Goal: Transaction & Acquisition: Purchase product/service

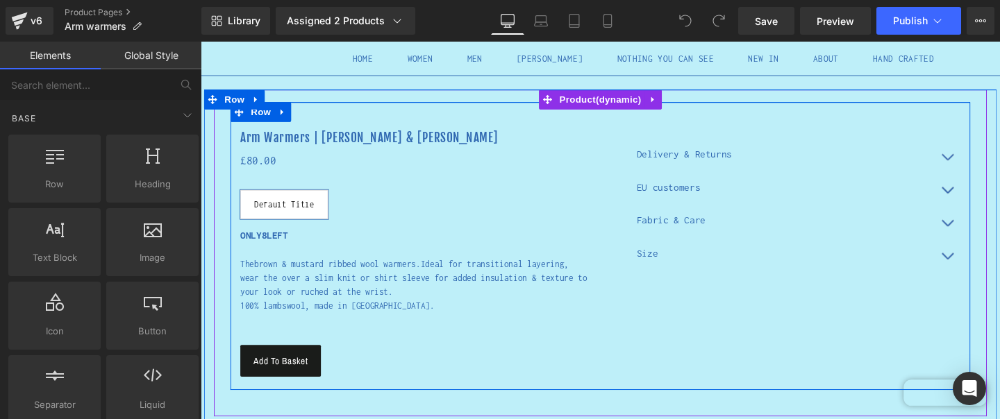
scroll to position [76, 0]
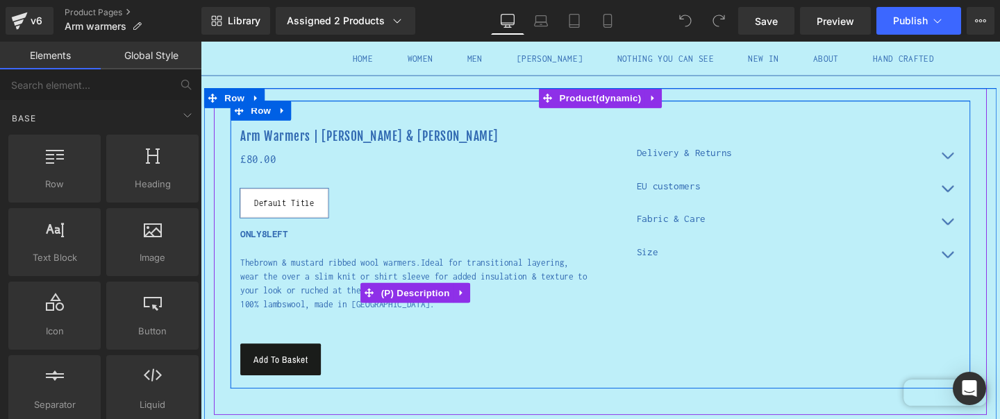
click at [351, 319] on p "100% lambswool, made in [GEOGRAPHIC_DATA]." at bounding box center [426, 318] width 368 height 15
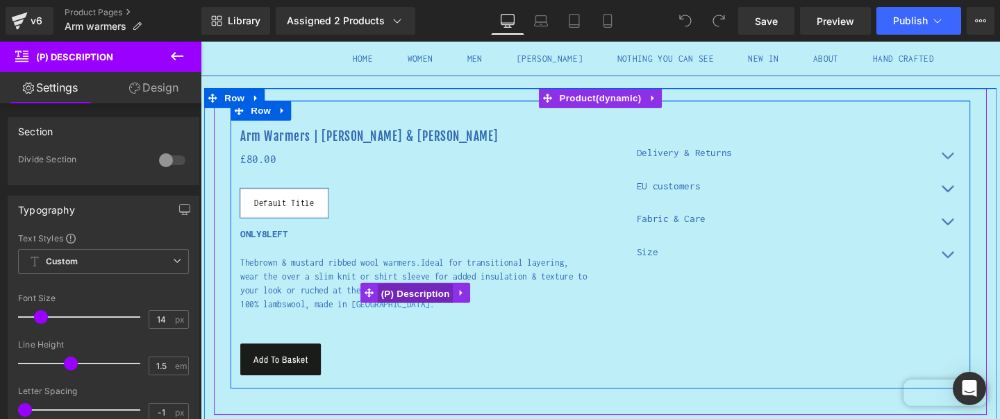
click at [403, 304] on span "(P) Description" at bounding box center [426, 307] width 79 height 21
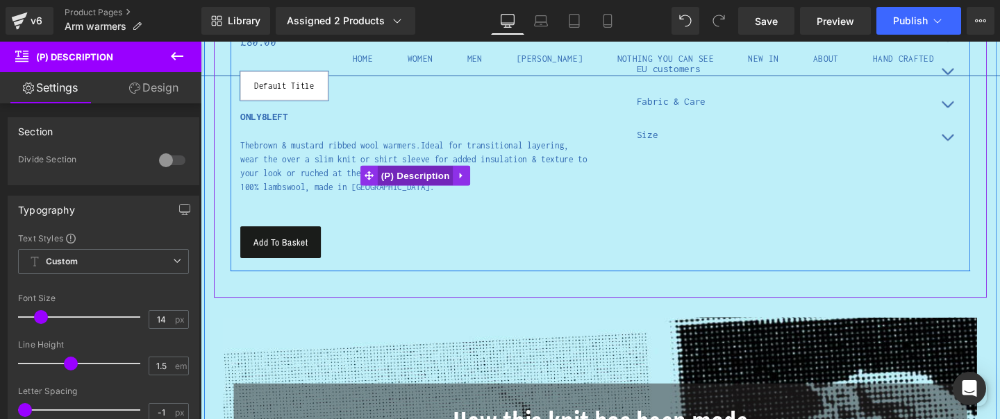
scroll to position [206, 0]
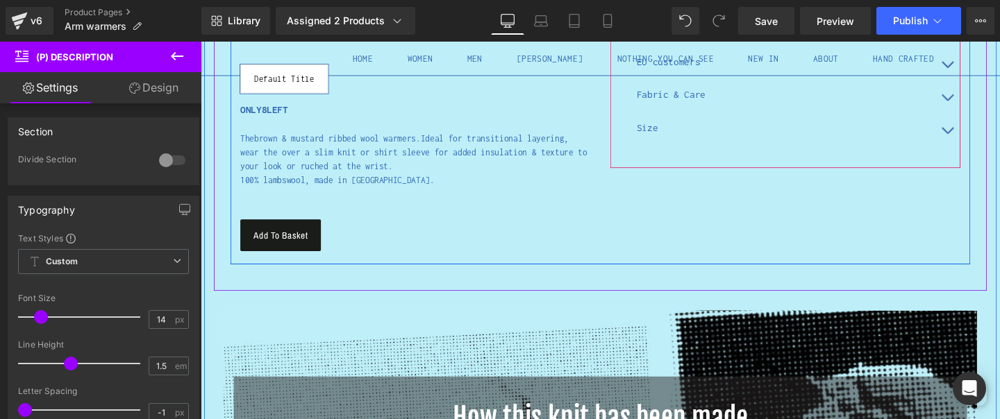
click at [680, 131] on div "Size Text Block" at bounding box center [815, 133] width 313 height 6
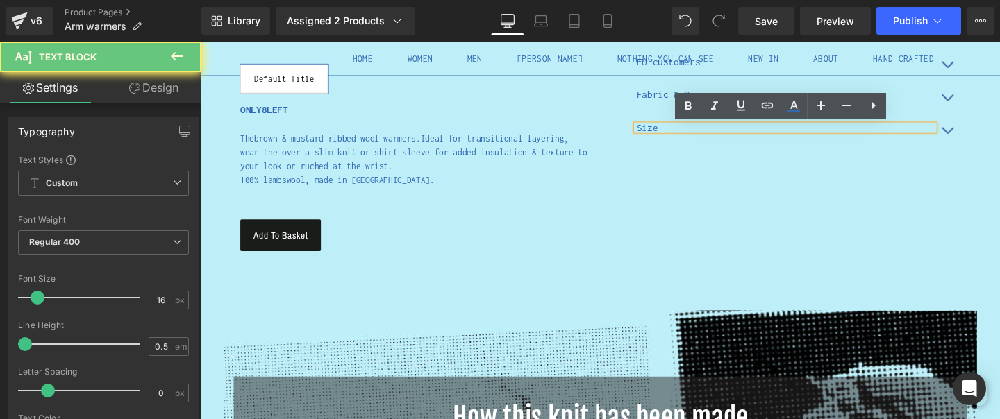
click at [686, 133] on p "Size" at bounding box center [815, 133] width 313 height 6
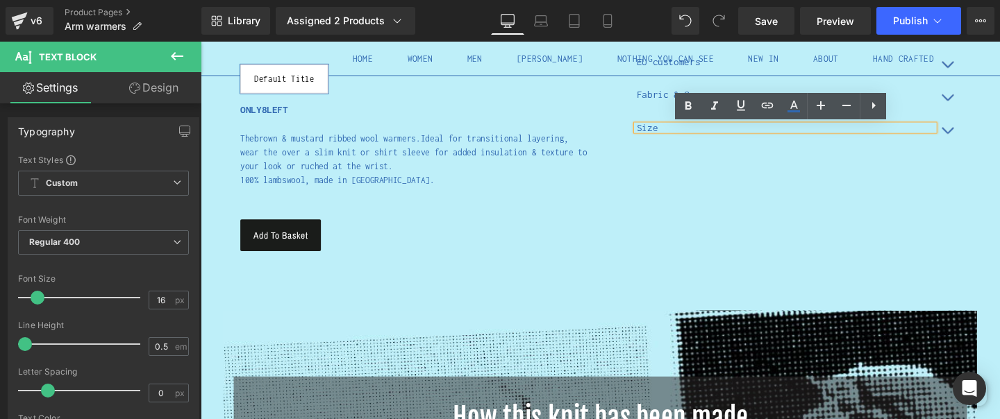
click at [431, 207] on p at bounding box center [426, 202] width 368 height 15
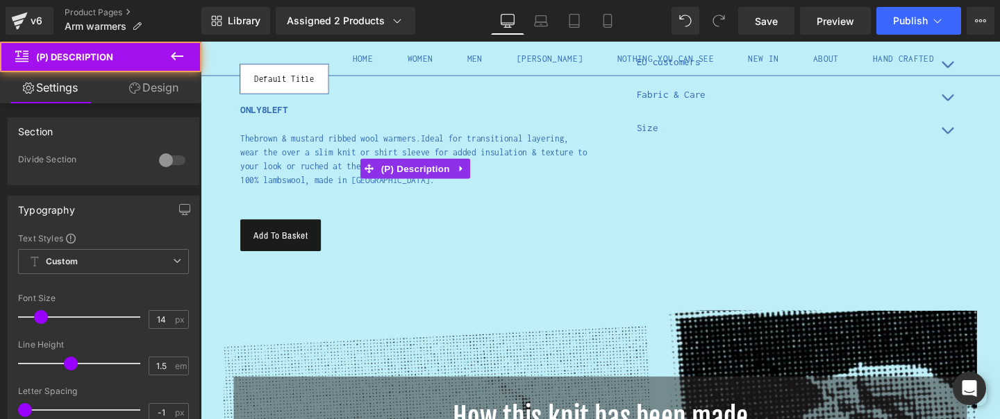
click at [389, 186] on p "100% lambswool, made in [GEOGRAPHIC_DATA]." at bounding box center [426, 188] width 368 height 15
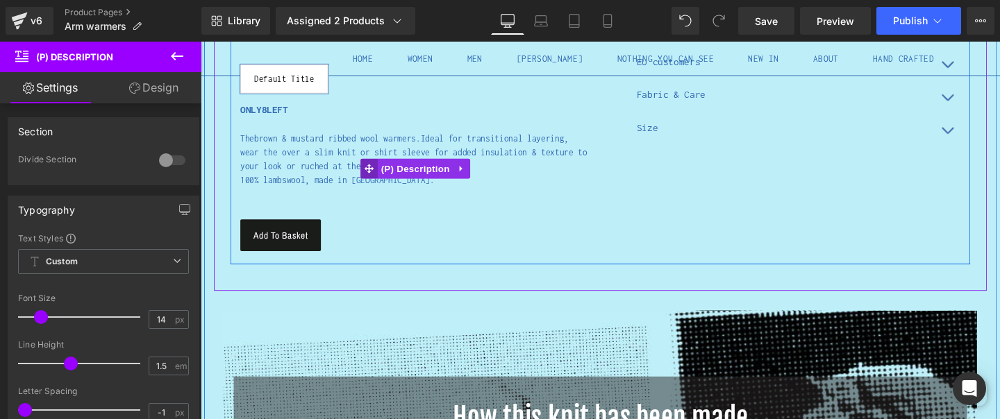
click at [384, 174] on span at bounding box center [378, 175] width 18 height 21
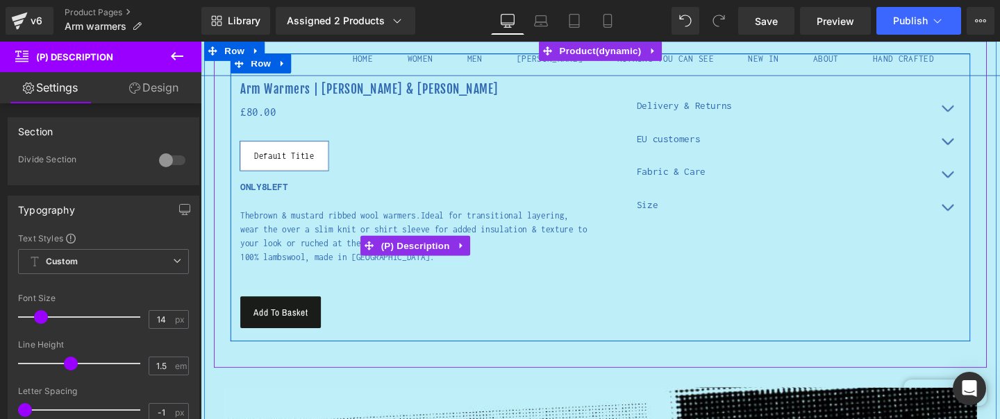
scroll to position [79, 0]
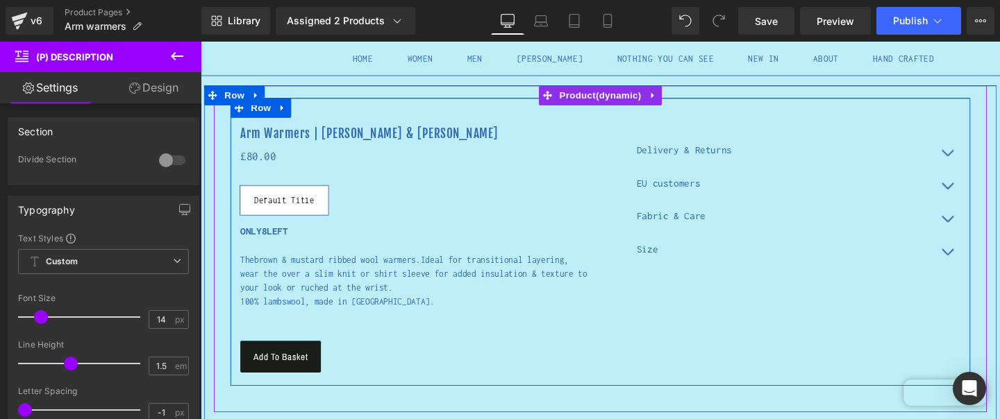
click at [340, 263] on div "Arm Warmers | [PERSON_NAME] & [PERSON_NAME] (P) Title £0 £80.00 (P) Price Defau…" at bounding box center [426, 259] width 389 height 275
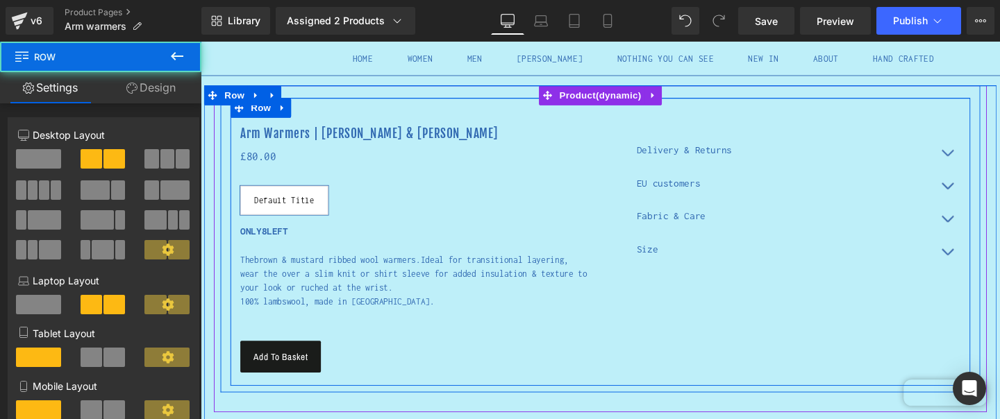
click at [338, 284] on p "The brown & mustard ribbed wool warmers. Ideal for transitional layering, wear …" at bounding box center [426, 286] width 368 height 44
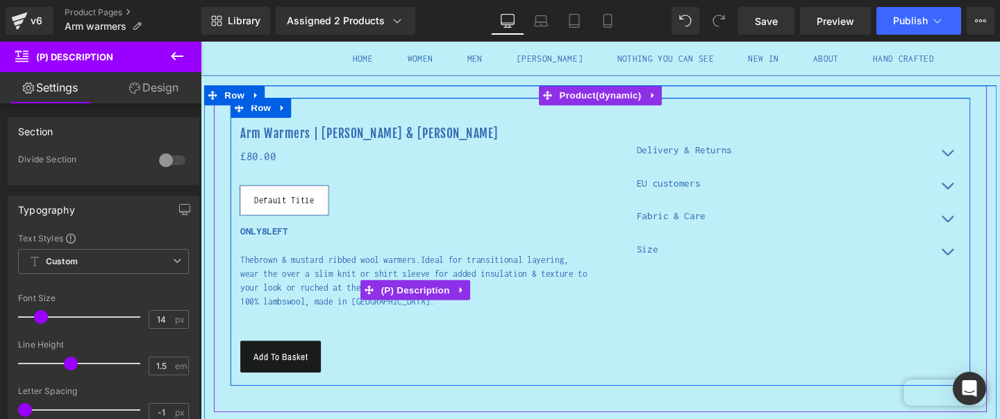
click at [335, 278] on p "The brown & mustard ribbed wool warmers. Ideal for transitional layering, wear …" at bounding box center [426, 286] width 368 height 44
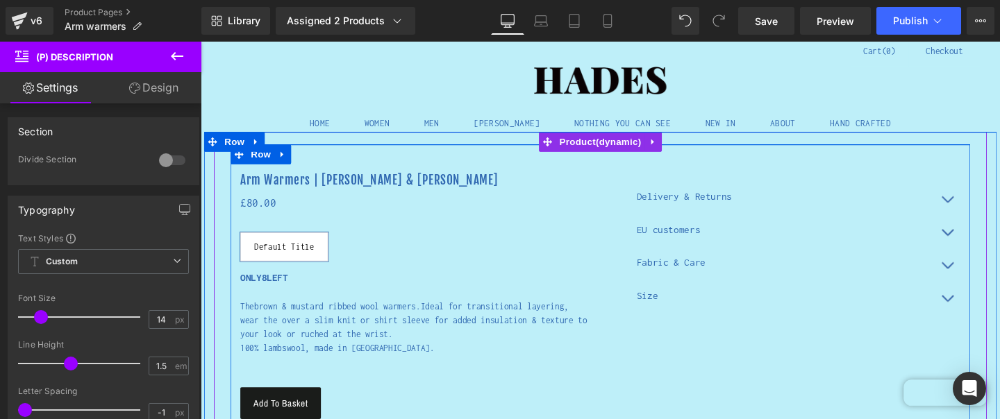
scroll to position [0, 0]
